Goal: Transaction & Acquisition: Purchase product/service

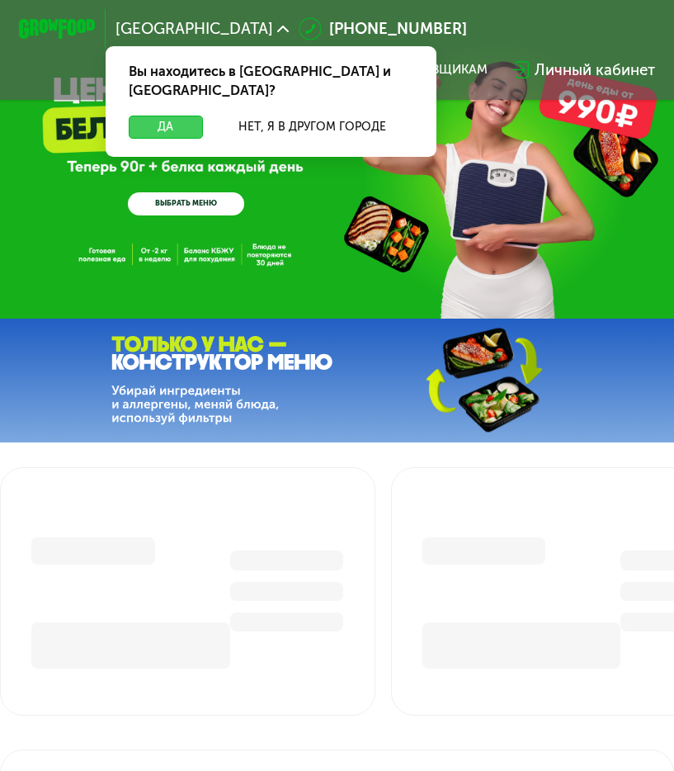
click at [182, 116] on button "Да" at bounding box center [166, 127] width 74 height 23
